Goal: Register for event/course

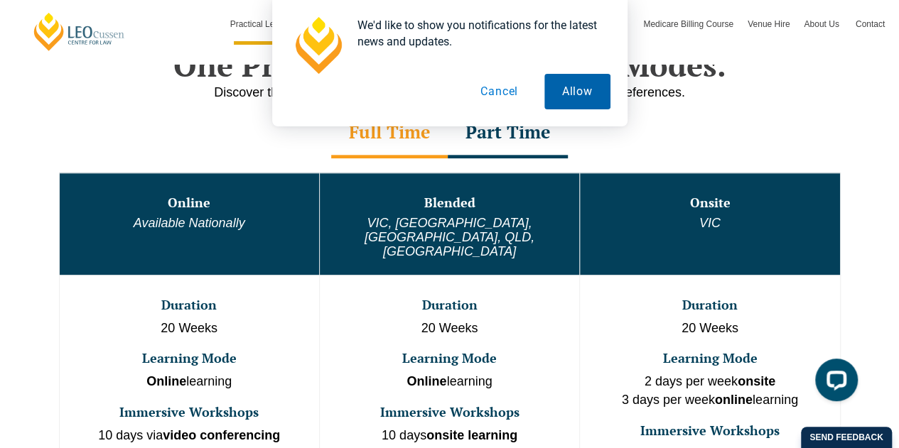
click at [571, 96] on button "Allow" at bounding box center [577, 92] width 66 height 36
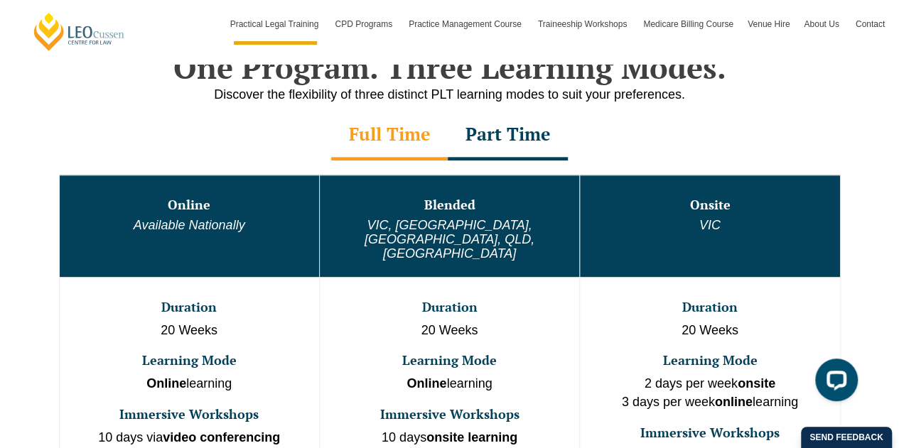
scroll to position [715, 0]
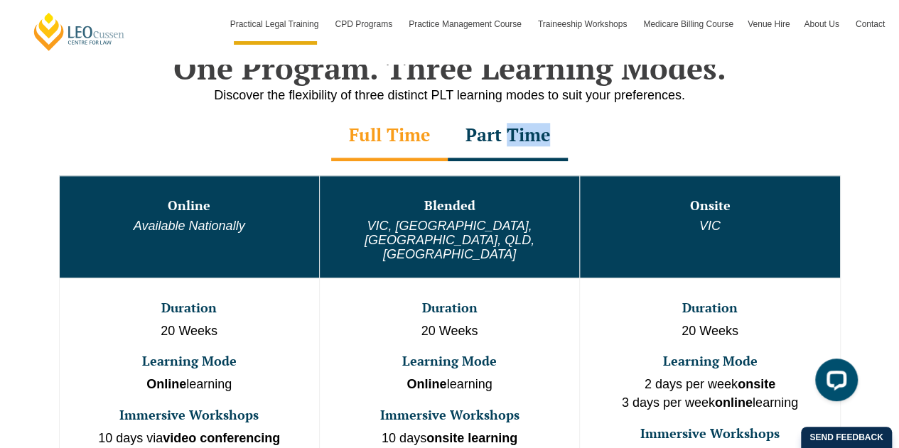
drag, startPoint x: 513, startPoint y: 161, endPoint x: 503, endPoint y: 114, distance: 48.6
click at [503, 114] on div "Full Time Part Time Full Time Online Available Nationally Blended VIC, WA, ACT,…" at bounding box center [450, 304] width 810 height 385
click at [503, 114] on div "Part Time" at bounding box center [508, 137] width 120 height 50
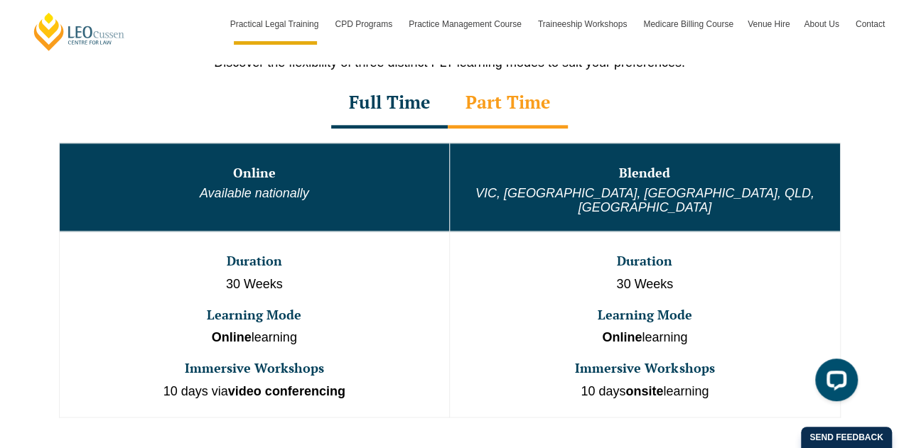
scroll to position [748, 0]
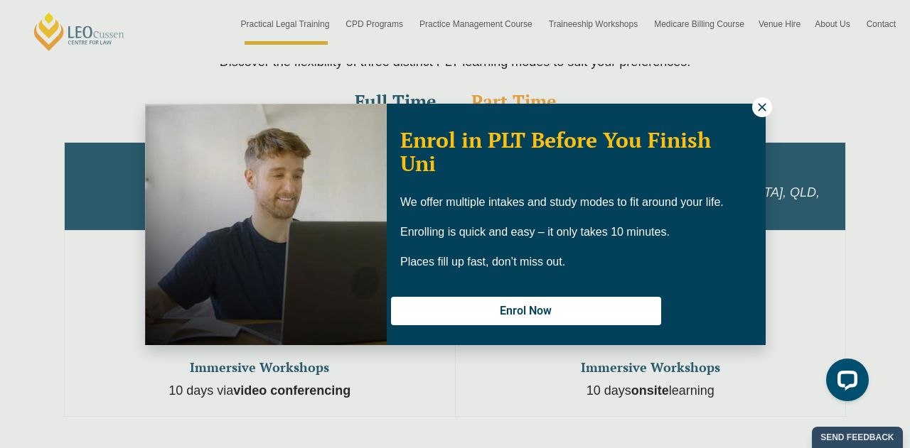
click at [755, 110] on icon at bounding box center [761, 107] width 13 height 13
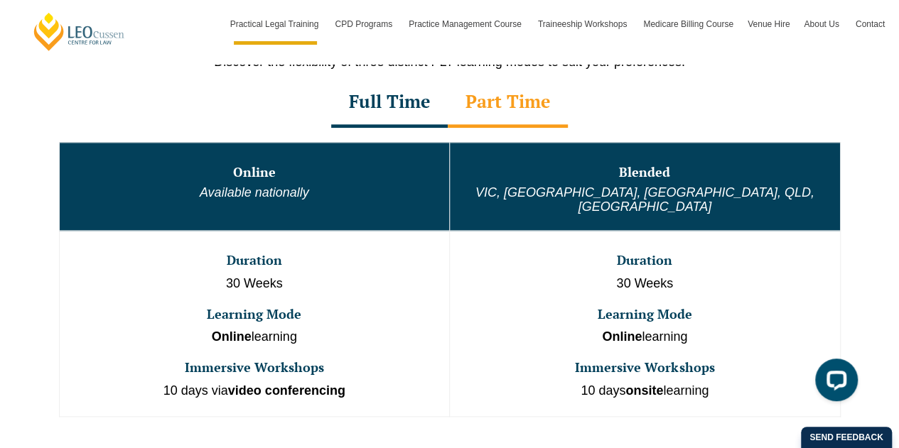
click at [395, 102] on div "Full Time" at bounding box center [389, 103] width 117 height 50
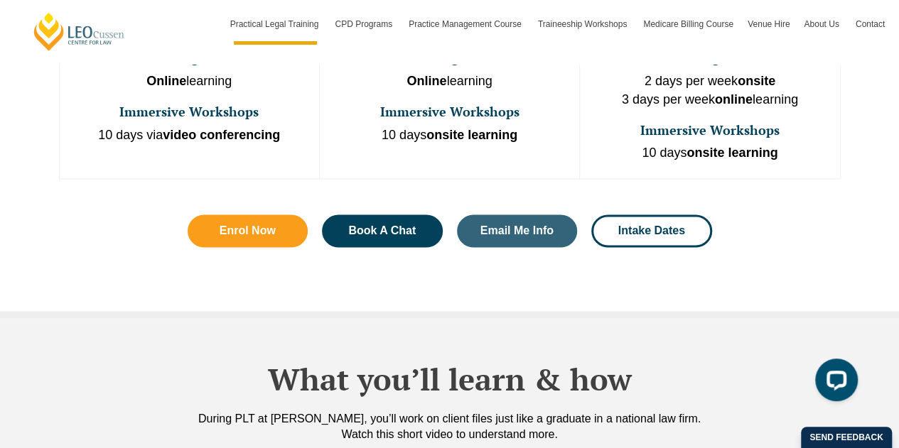
scroll to position [1024, 0]
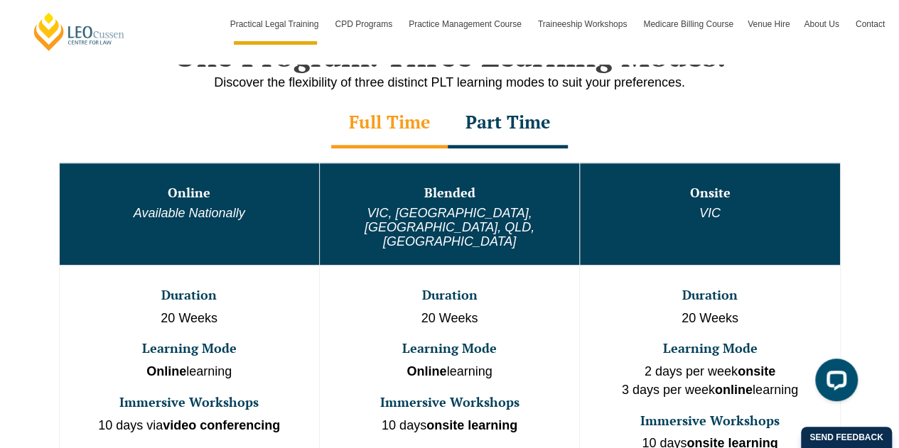
click at [511, 122] on div "Part Time" at bounding box center [508, 124] width 120 height 50
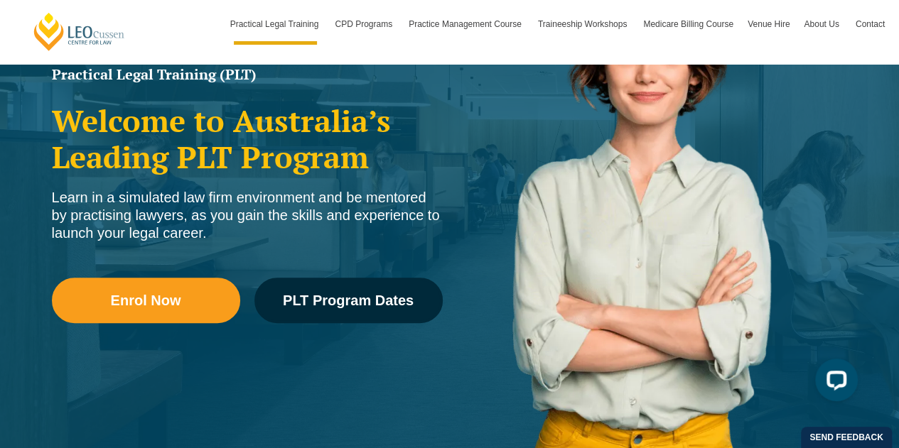
scroll to position [178, 0]
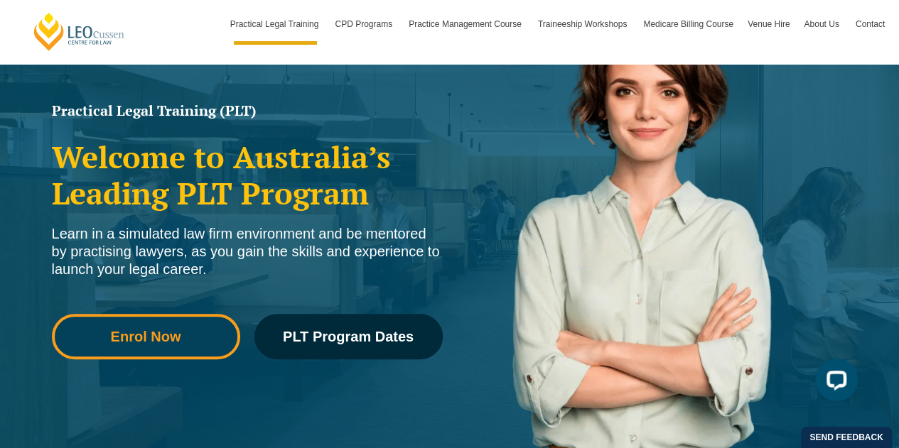
click at [175, 330] on span "Enrol Now" at bounding box center [146, 337] width 70 height 14
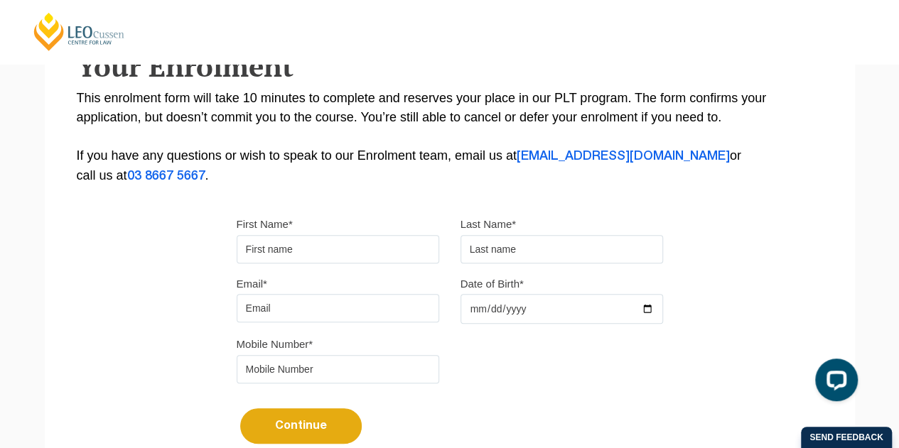
click at [384, 244] on input "First Name*" at bounding box center [338, 249] width 203 height 28
type input "Dinushka"
type input "Goonatillake"
type input "[EMAIL_ADDRESS][DOMAIN_NAME]"
type input "0406846837"
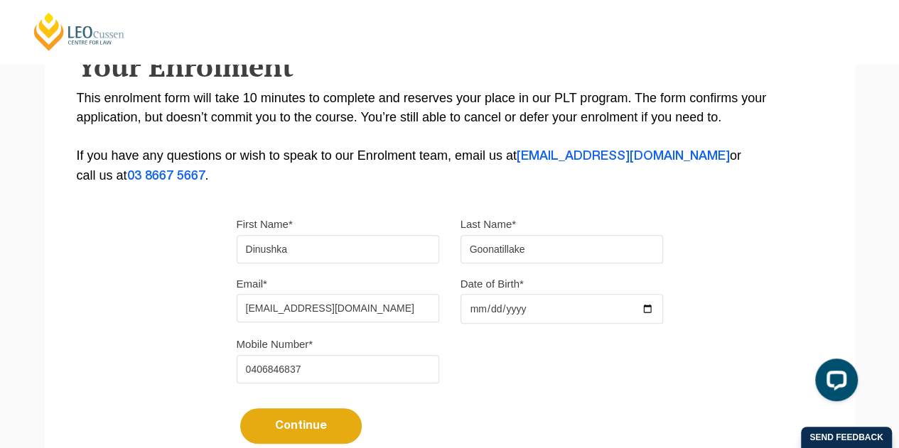
click at [490, 305] on input "Date of Birth*" at bounding box center [561, 309] width 203 height 30
click at [648, 305] on input "Date of Birth*" at bounding box center [561, 309] width 203 height 30
click at [641, 309] on input "[DATE]" at bounding box center [561, 309] width 203 height 30
type input "[DATE]"
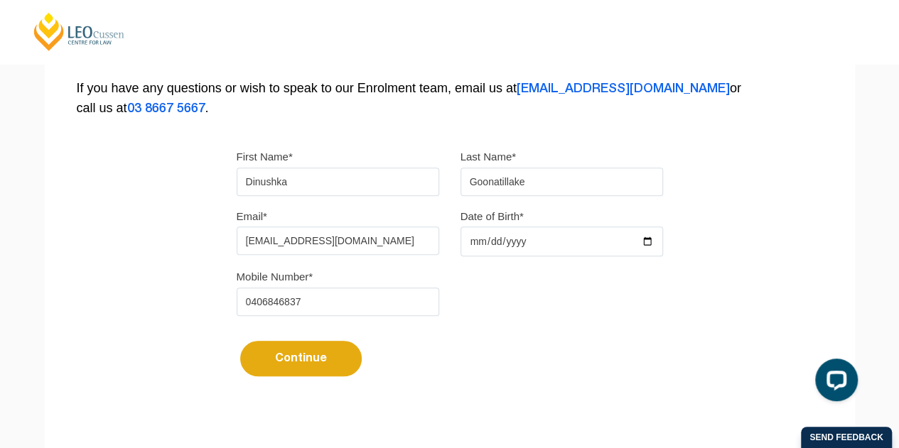
scroll to position [340, 0]
click at [303, 355] on button "Continue" at bounding box center [301, 358] width 122 height 36
select select
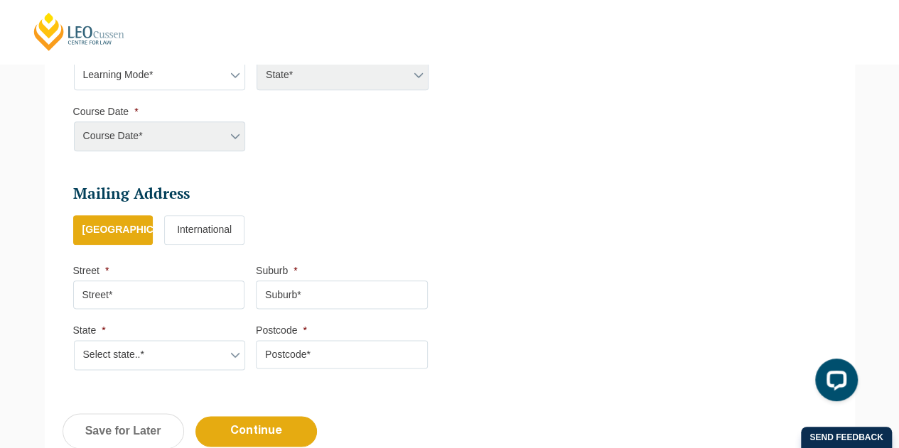
scroll to position [755, 0]
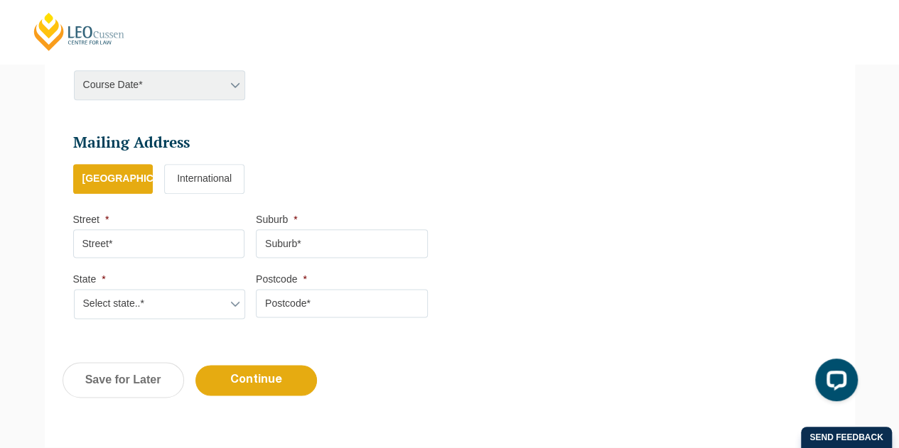
click at [215, 241] on input "Street *" at bounding box center [159, 244] width 172 height 28
type input "[STREET_ADDRESS]"
type input "[GEOGRAPHIC_DATA]"
select select "VIC"
type input "3084"
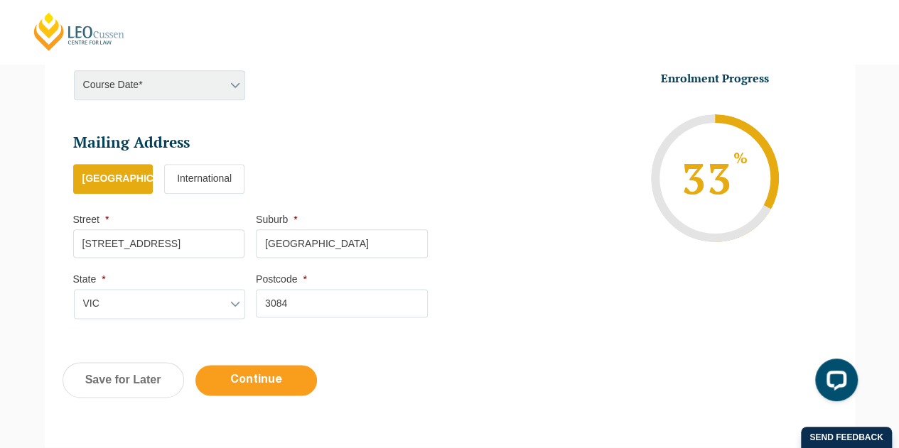
click at [260, 372] on input "Continue" at bounding box center [256, 380] width 122 height 31
select select
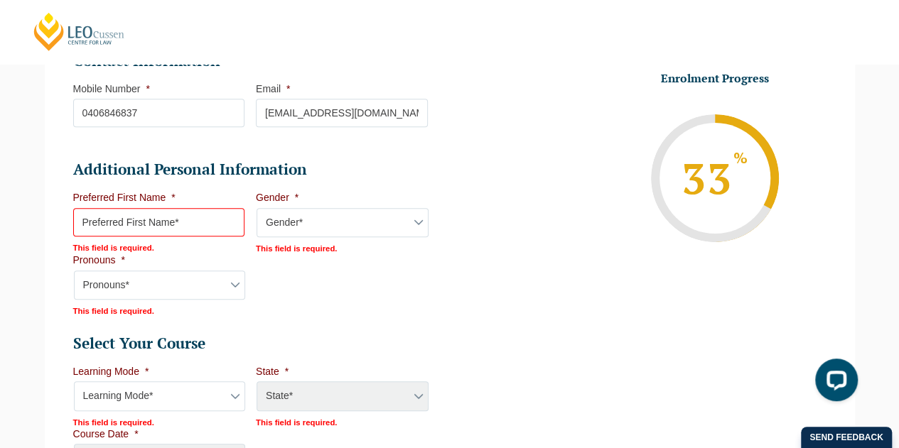
scroll to position [455, 0]
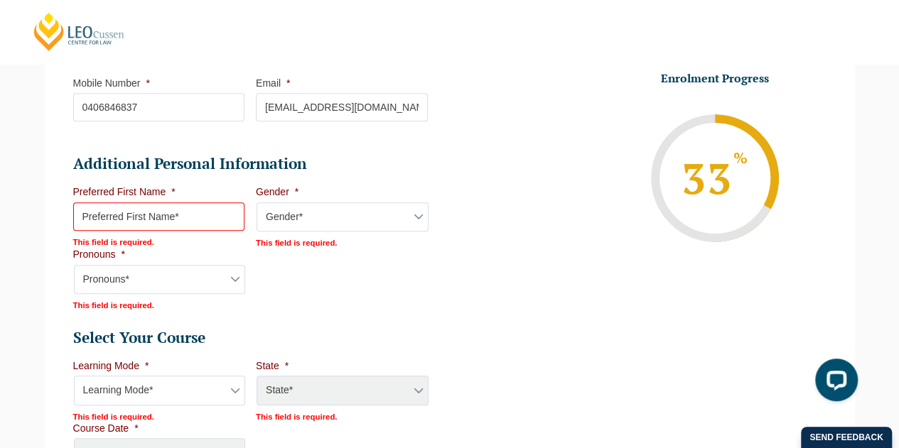
click at [215, 208] on input "Preferred First Name *" at bounding box center [159, 217] width 172 height 28
type input "Dinushka"
select select "VIC"
select select
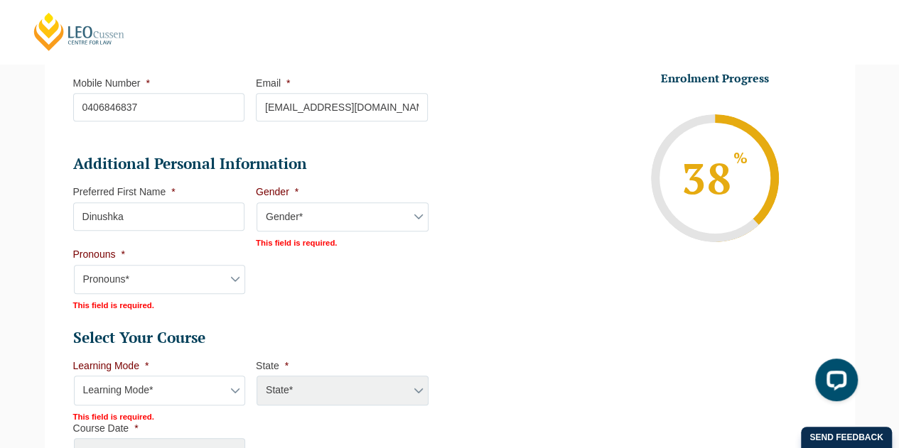
click at [320, 218] on select "Gender* [DEMOGRAPHIC_DATA] [DEMOGRAPHIC_DATA] [DEMOGRAPHIC_DATA] [DEMOGRAPHIC_D…" at bounding box center [343, 218] width 172 height 30
select select "[DEMOGRAPHIC_DATA]"
click at [257, 203] on select "Gender* [DEMOGRAPHIC_DATA] [DEMOGRAPHIC_DATA] [DEMOGRAPHIC_DATA] [DEMOGRAPHIC_D…" at bounding box center [343, 218] width 172 height 30
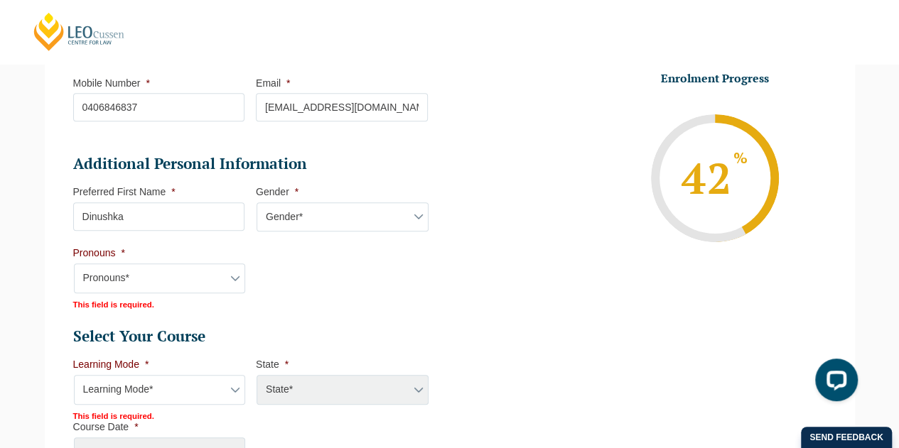
click at [202, 272] on select "Pronouns* She/Her/Hers He/Him/His They/Them/Theirs Other Prefer not to disclose" at bounding box center [160, 279] width 172 height 30
select select "She/Her/Hers"
click at [74, 264] on select "Pronouns* She/Her/Hers He/Him/His They/Them/Theirs Other Prefer not to disclose" at bounding box center [160, 279] width 172 height 30
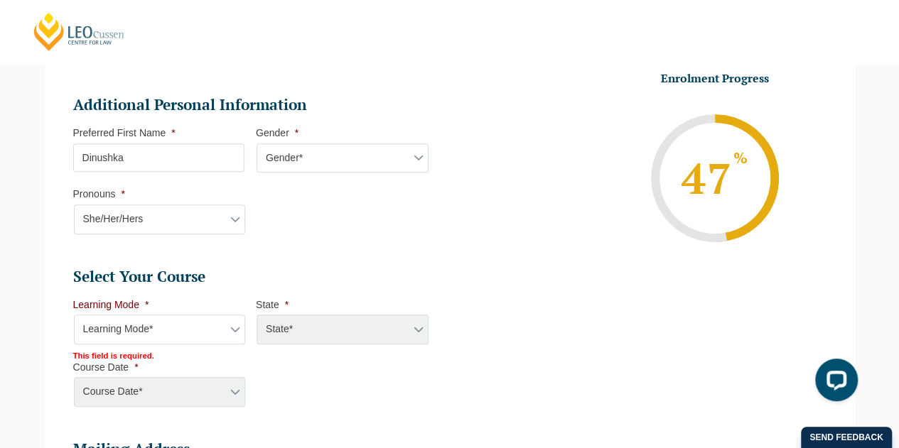
scroll to position [516, 0]
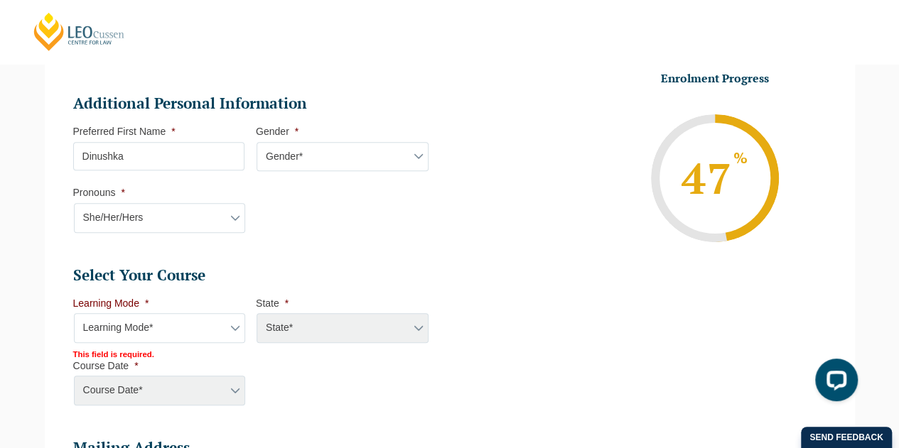
click at [188, 323] on select "Learning Mode* Online Full Time Learning Online Part Time Learning Blended Full…" at bounding box center [160, 328] width 172 height 30
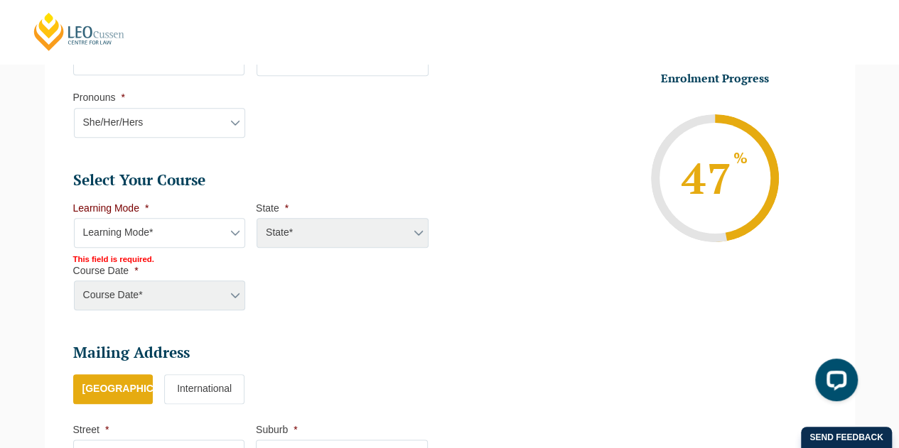
scroll to position [613, 0]
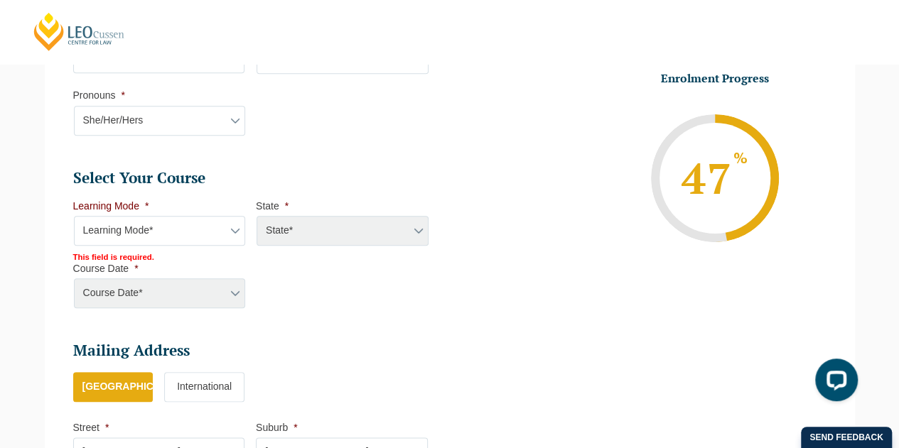
click at [205, 238] on select "Learning Mode* Online Full Time Learning Online Part Time Learning Blended Full…" at bounding box center [160, 231] width 172 height 30
select select "Blended Full Time Learning"
click at [74, 216] on select "Learning Mode* Online Full Time Learning Online Part Time Learning Blended Full…" at bounding box center [160, 231] width 172 height 30
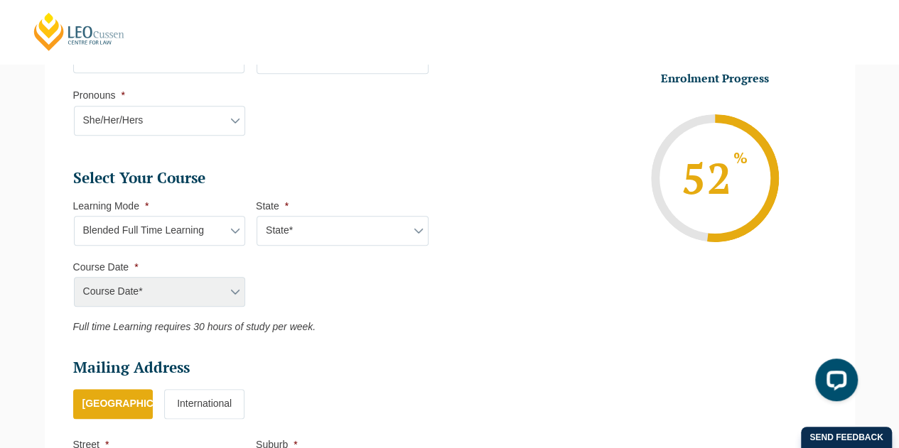
click at [225, 285] on div "Course Date*" at bounding box center [159, 292] width 172 height 30
click at [234, 287] on div "Course Date*" at bounding box center [159, 292] width 172 height 30
click at [230, 284] on div "Course Date*" at bounding box center [159, 292] width 172 height 30
click at [308, 313] on ul "Select Your Course This field is hidden when viewing the form Only for Flinder …" at bounding box center [256, 250] width 366 height 165
click at [215, 282] on div "Course Date*" at bounding box center [159, 292] width 172 height 30
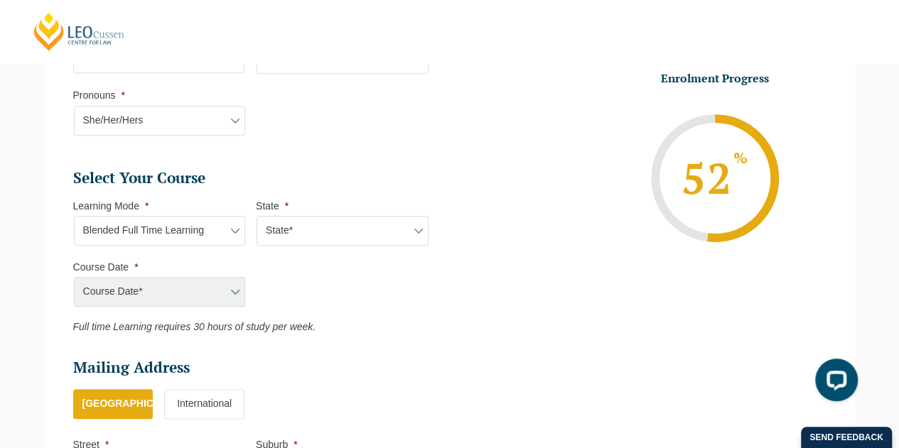
click at [233, 289] on div "Course Date*" at bounding box center [159, 292] width 172 height 30
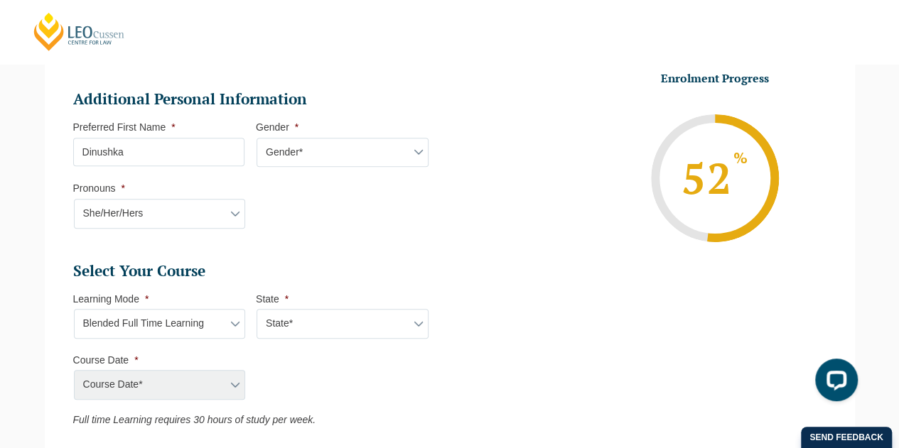
click at [293, 217] on li "Additional Personal Information Preferred First Name * Dinushka This field is r…" at bounding box center [256, 166] width 366 height 153
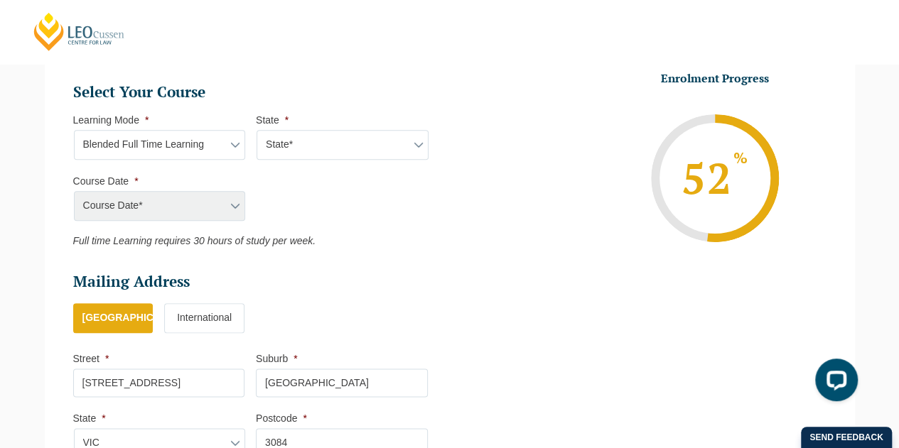
scroll to position [708, 0]
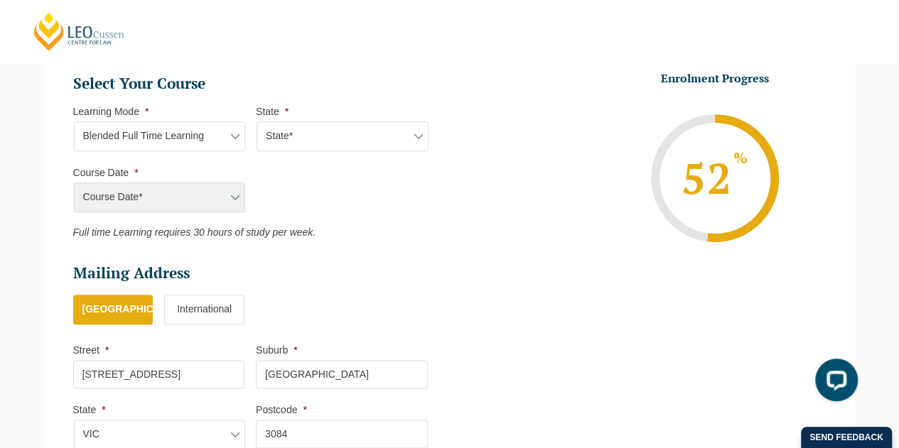
click at [222, 200] on div "Course Date*" at bounding box center [159, 198] width 172 height 30
click at [223, 131] on select "Learning Mode* Online Full Time Learning Online Part Time Learning Blended Full…" at bounding box center [160, 137] width 172 height 30
click at [74, 122] on select "Learning Mode* Online Full Time Learning Online Part Time Learning Blended Full…" at bounding box center [160, 137] width 172 height 30
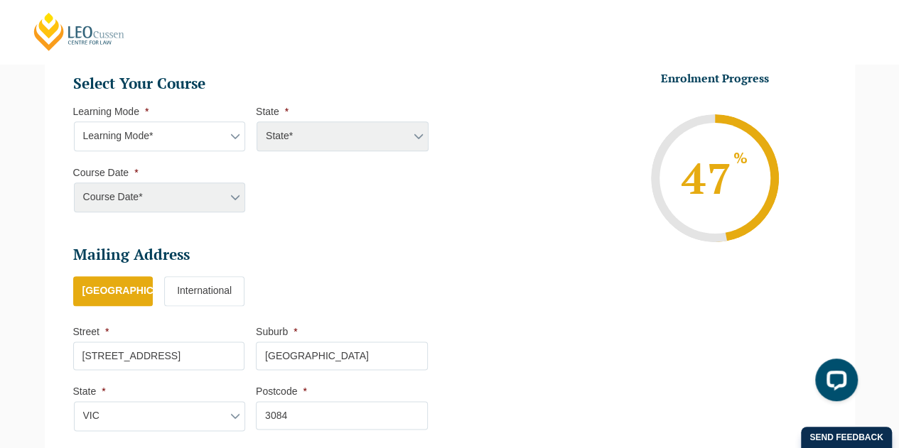
click at [212, 191] on div "Course Date*" at bounding box center [159, 198] width 172 height 30
click at [234, 193] on div "Course Date*" at bounding box center [159, 198] width 172 height 30
click at [229, 131] on select "Learning Mode* Online Full Time Learning Online Part Time Learning Blended Full…" at bounding box center [160, 137] width 172 height 30
select select "Onsite Full Time Learning"
click at [74, 122] on select "Learning Mode* Online Full Time Learning Online Part Time Learning Blended Full…" at bounding box center [160, 137] width 172 height 30
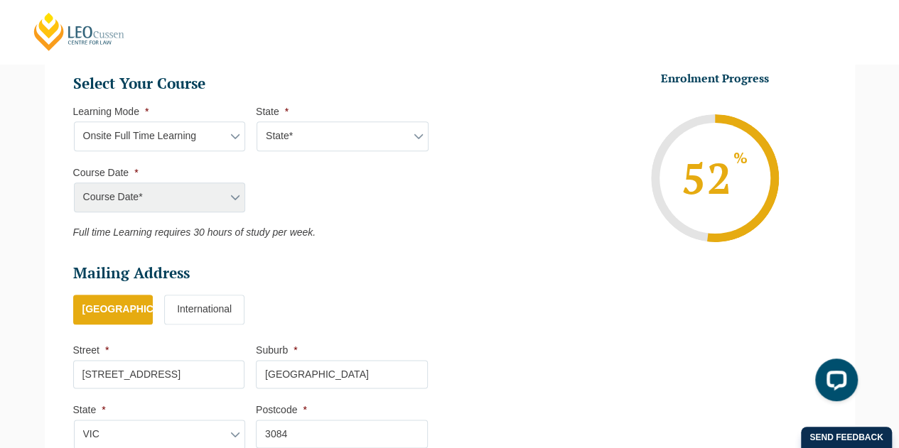
click at [217, 197] on div "Course Date*" at bounding box center [159, 198] width 172 height 30
click at [237, 193] on div "Course Date*" at bounding box center [159, 198] width 172 height 30
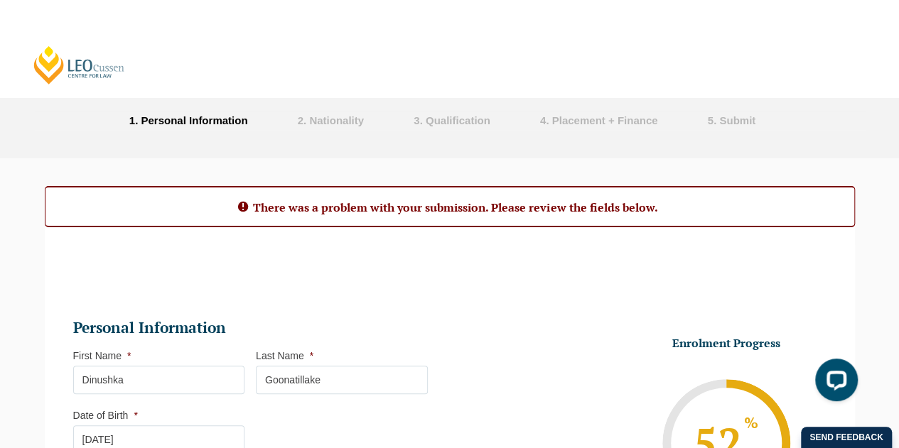
scroll to position [0, 0]
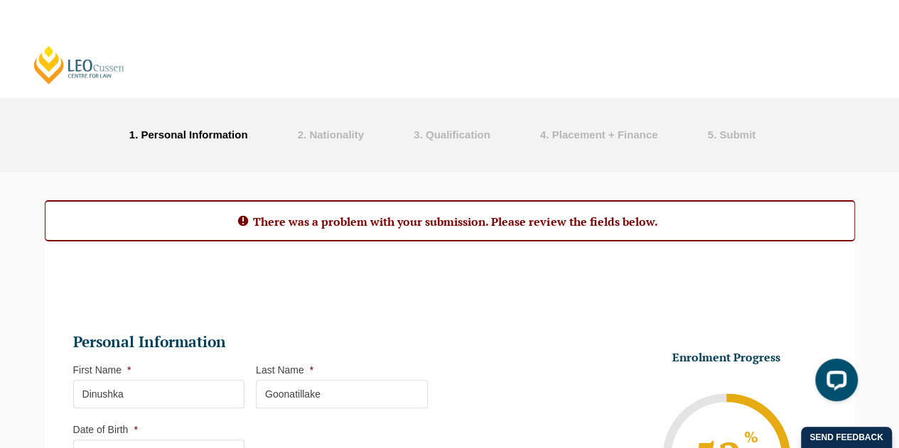
select select
